Goal: Information Seeking & Learning: Learn about a topic

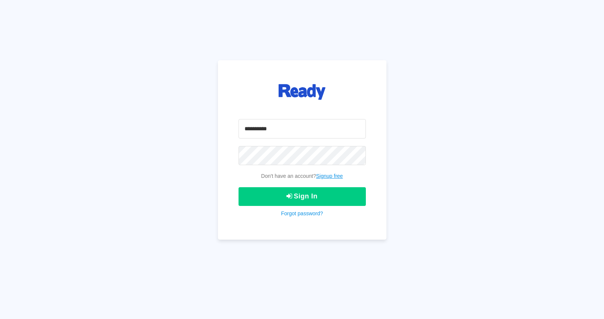
type input "**********"
drag, startPoint x: 305, startPoint y: 130, endPoint x: 222, endPoint y: 129, distance: 82.8
click at [222, 129] on div "**********" at bounding box center [302, 149] width 169 height 179
click at [268, 200] on button "Sign In" at bounding box center [302, 196] width 127 height 19
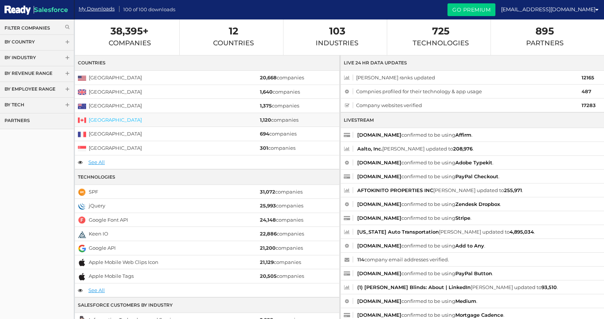
click at [94, 118] on link "[GEOGRAPHIC_DATA]" at bounding box center [115, 120] width 53 height 6
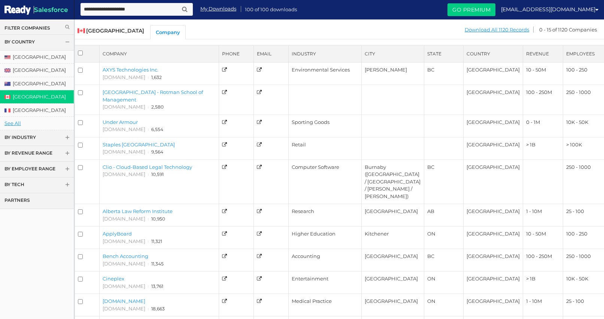
click at [44, 138] on link "By Industry" at bounding box center [37, 138] width 74 height 16
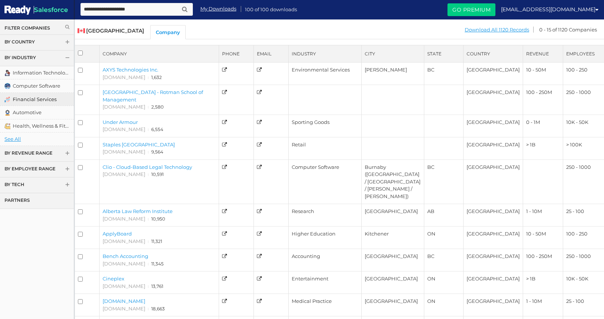
click at [34, 97] on link "Financial Services" at bounding box center [37, 99] width 74 height 13
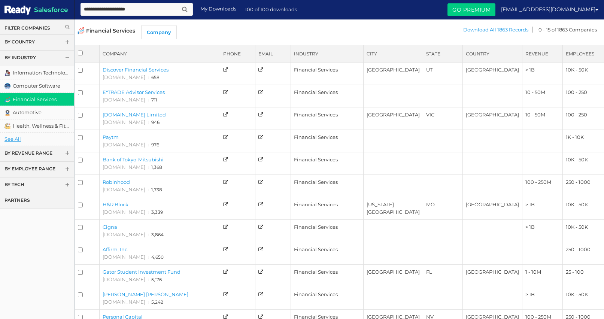
drag, startPoint x: 252, startPoint y: 10, endPoint x: 290, endPoint y: 10, distance: 37.8
click at [291, 10] on span "100 of 100 downloads" at bounding box center [271, 8] width 52 height 9
click at [290, 10] on span "100 of 100 downloads" at bounding box center [271, 8] width 52 height 9
click at [64, 42] on link "By Country" at bounding box center [37, 43] width 74 height 16
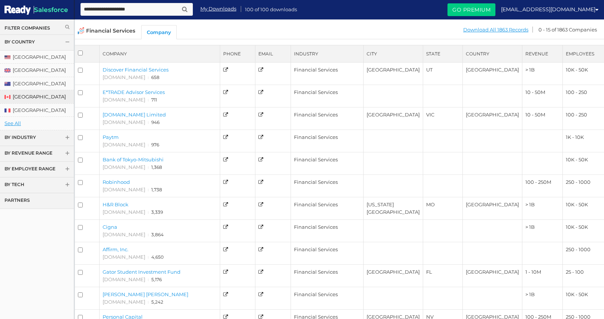
click at [30, 99] on link "[GEOGRAPHIC_DATA]" at bounding box center [37, 96] width 74 height 13
